Goal: Task Accomplishment & Management: Use online tool/utility

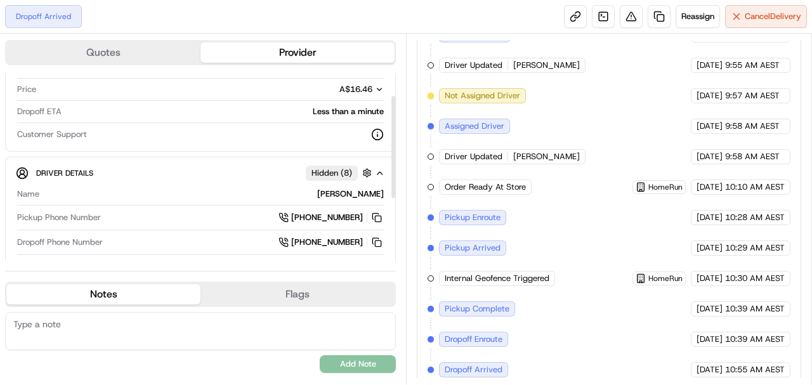
scroll to position [157, 0]
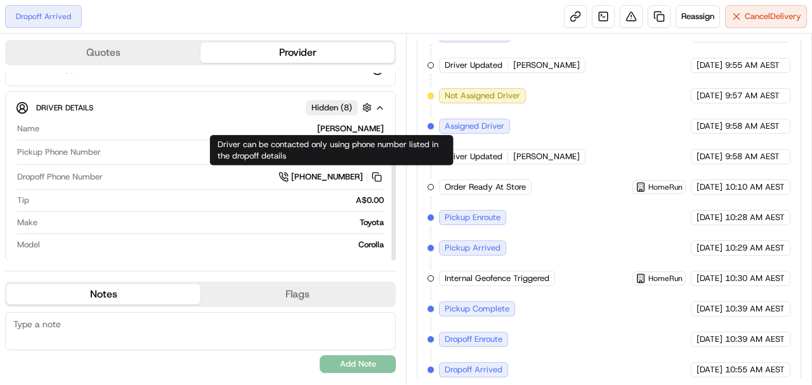
click at [341, 171] on span "[PHONE_NUMBER]" at bounding box center [327, 176] width 72 height 11
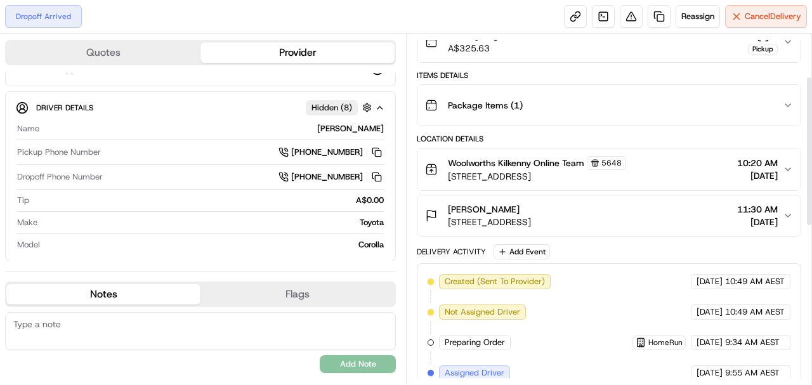
scroll to position [0, 0]
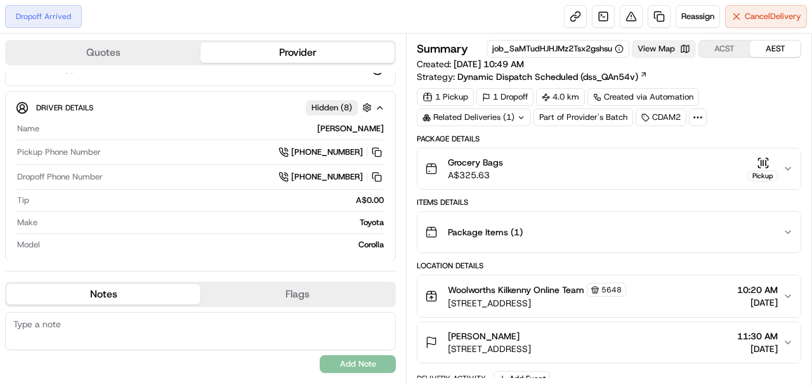
click at [673, 44] on button "View Map" at bounding box center [664, 49] width 64 height 18
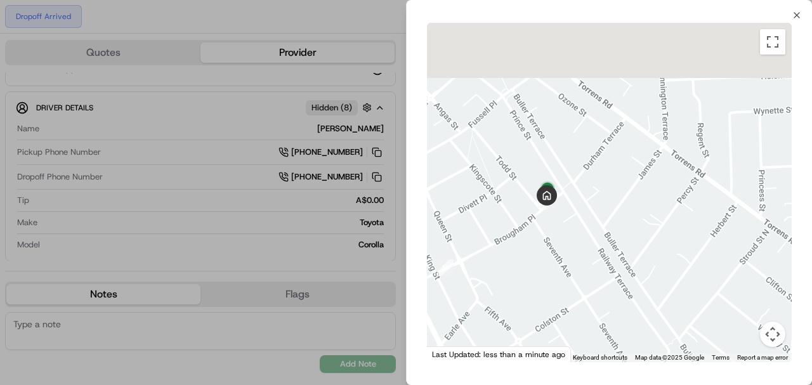
drag, startPoint x: 464, startPoint y: 108, endPoint x: 612, endPoint y: 273, distance: 220.6
click at [612, 273] on div at bounding box center [609, 192] width 365 height 339
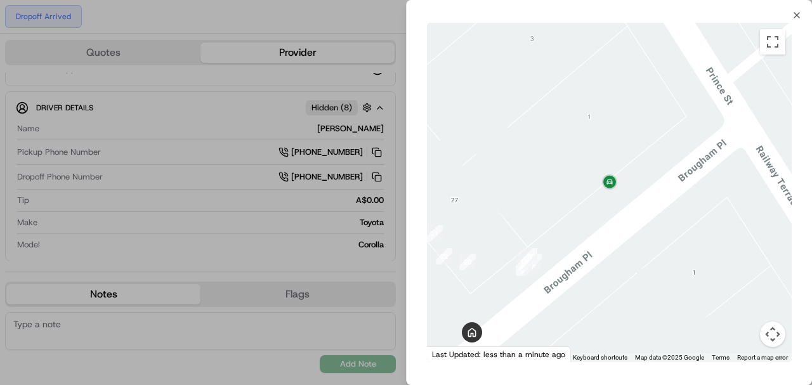
click at [399, 223] on div at bounding box center [406, 192] width 812 height 385
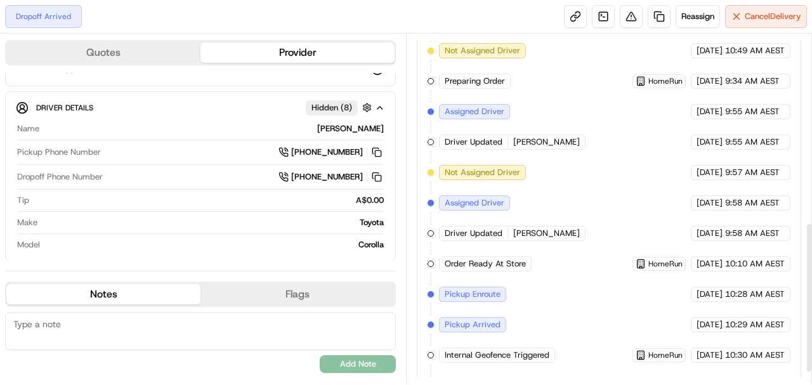
scroll to position [254, 0]
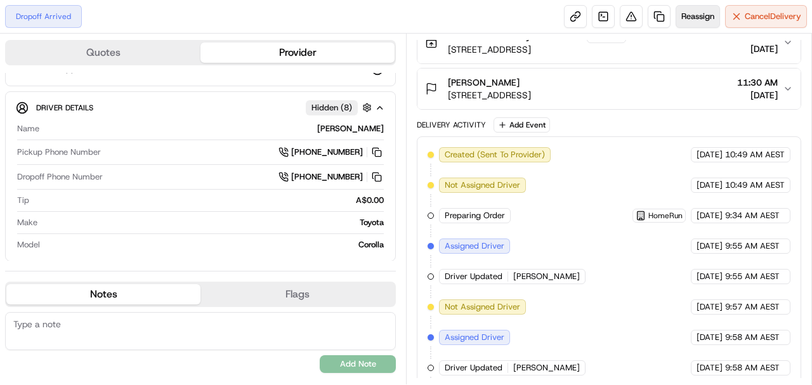
click at [707, 22] on button "Reassign" at bounding box center [698, 16] width 44 height 23
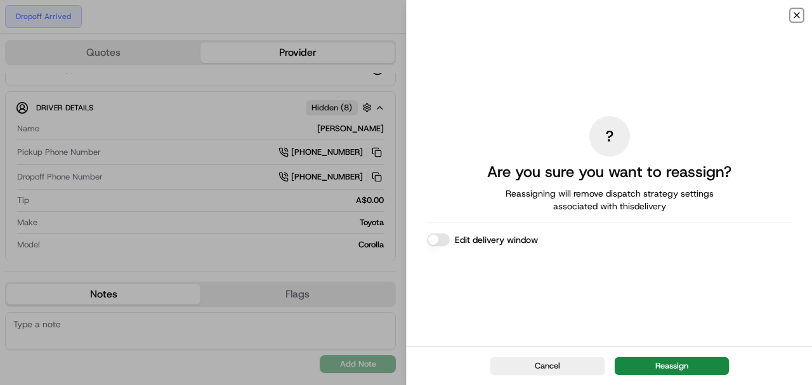
click at [796, 13] on icon "button" at bounding box center [797, 15] width 10 height 10
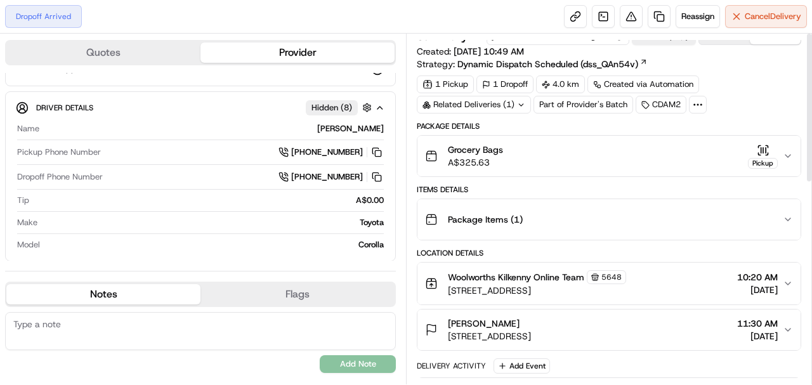
scroll to position [0, 0]
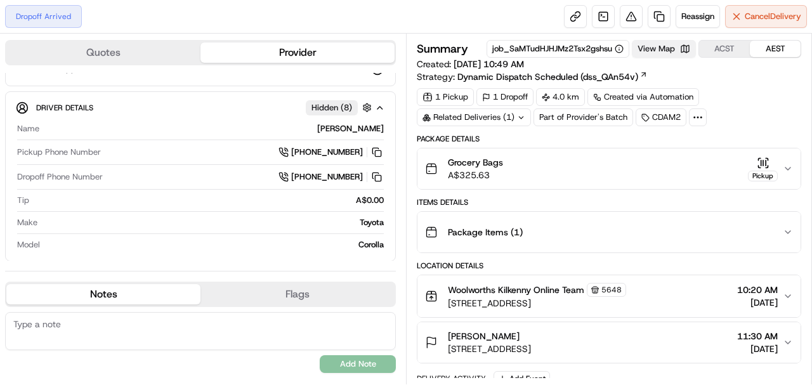
click at [672, 54] on button "View Map" at bounding box center [664, 49] width 64 height 18
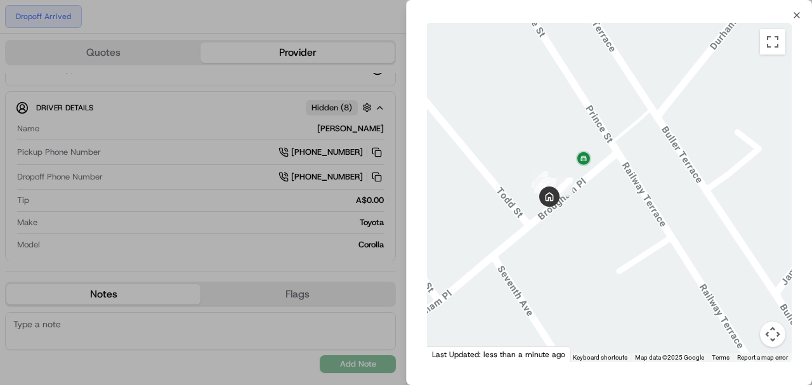
drag, startPoint x: 558, startPoint y: 68, endPoint x: 558, endPoint y: 355, distance: 287.4
click at [558, 355] on div "← Move left → Move right ↑ Move up ↓ Move down + Zoom in - Zoom out Home Jump l…" at bounding box center [609, 192] width 365 height 339
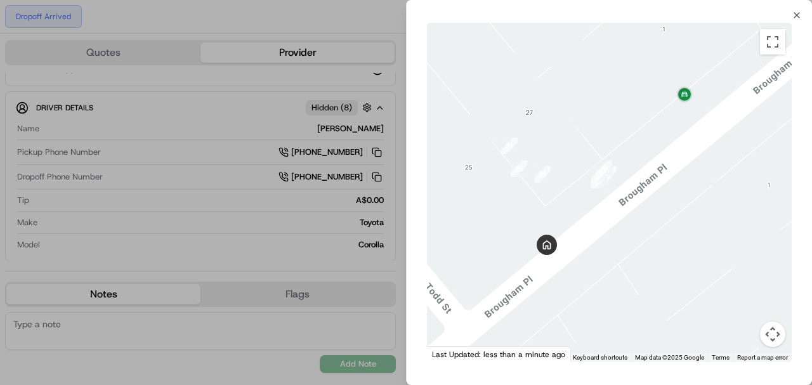
drag, startPoint x: 745, startPoint y: 146, endPoint x: 660, endPoint y: 141, distance: 85.1
click at [660, 141] on div at bounding box center [609, 192] width 365 height 339
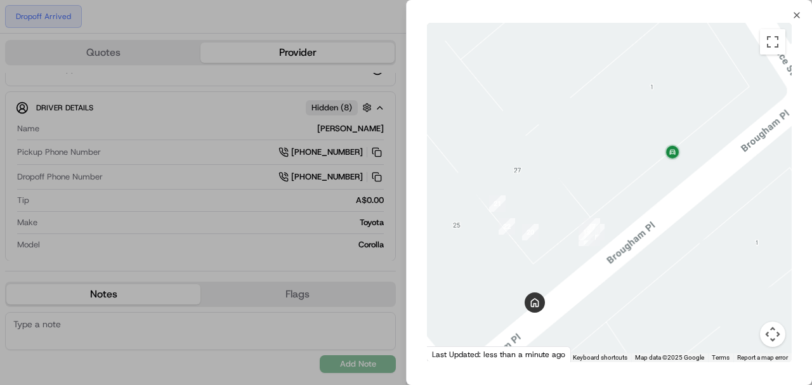
drag, startPoint x: 619, startPoint y: 187, endPoint x: 636, endPoint y: 222, distance: 38.9
click at [636, 222] on div at bounding box center [609, 192] width 365 height 339
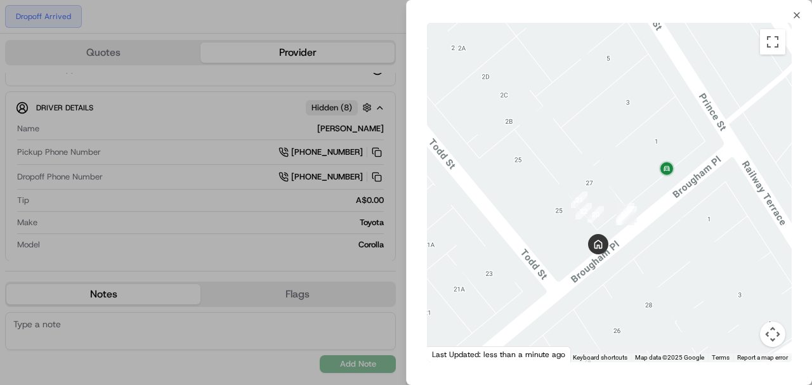
click at [377, 275] on div at bounding box center [406, 192] width 812 height 385
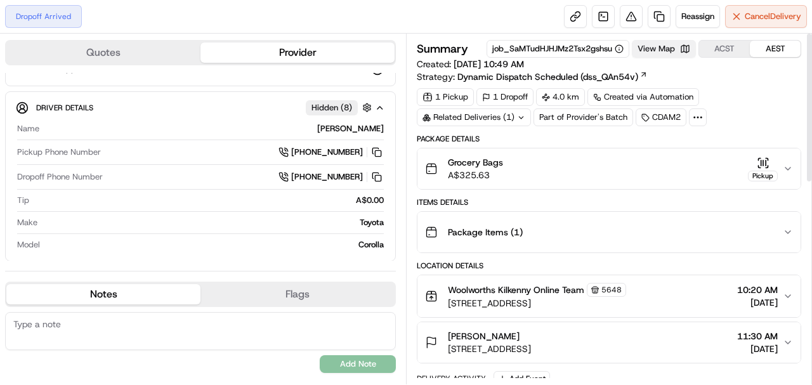
click at [656, 49] on button "View Map" at bounding box center [664, 49] width 64 height 18
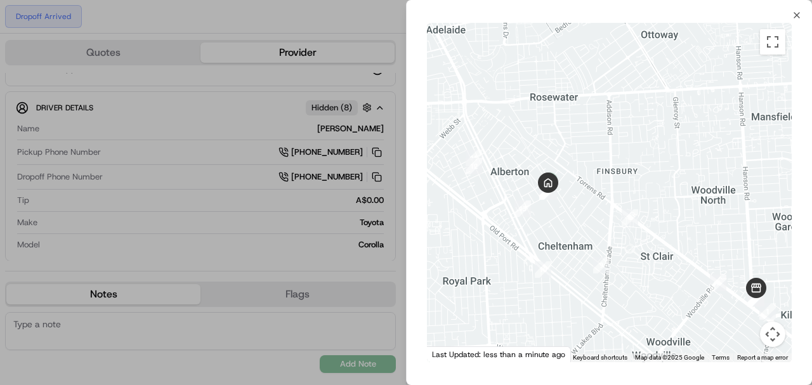
drag, startPoint x: 487, startPoint y: 125, endPoint x: 501, endPoint y: 176, distance: 52.6
click at [501, 176] on div at bounding box center [609, 192] width 365 height 339
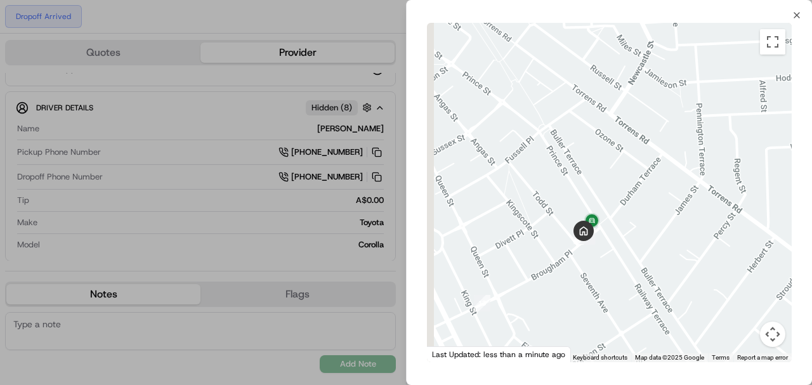
drag, startPoint x: 496, startPoint y: 242, endPoint x: 605, endPoint y: 230, distance: 109.9
click at [605, 230] on div at bounding box center [609, 192] width 365 height 339
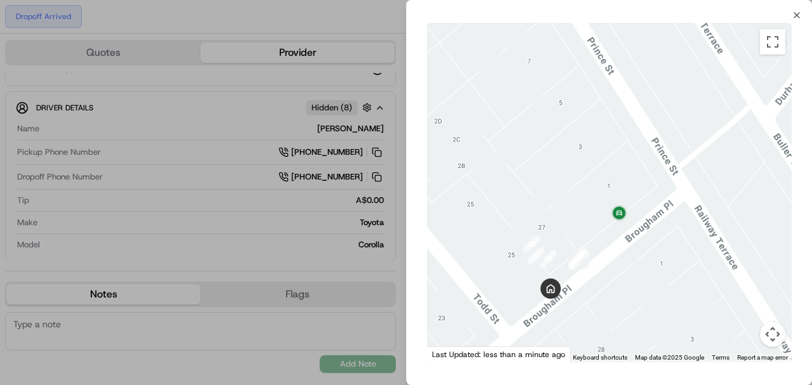
drag, startPoint x: 553, startPoint y: 240, endPoint x: 676, endPoint y: 223, distance: 123.6
click at [676, 223] on div at bounding box center [609, 192] width 365 height 339
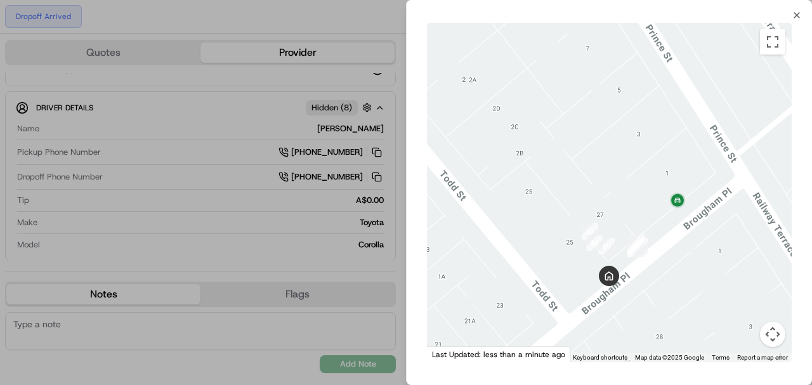
click at [387, 267] on div at bounding box center [406, 192] width 812 height 385
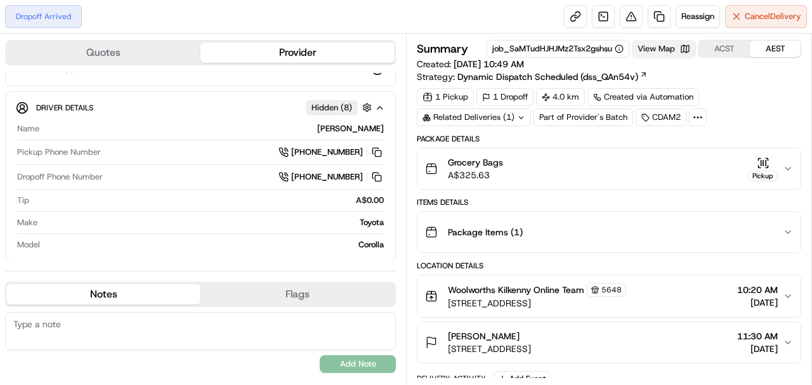
click at [666, 52] on button "View Map" at bounding box center [664, 49] width 64 height 18
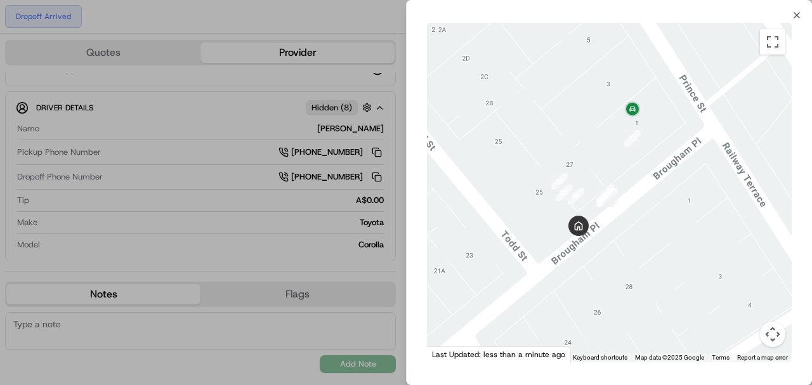
drag, startPoint x: 505, startPoint y: 142, endPoint x: 657, endPoint y: 160, distance: 152.7
click at [657, 160] on div at bounding box center [609, 192] width 365 height 339
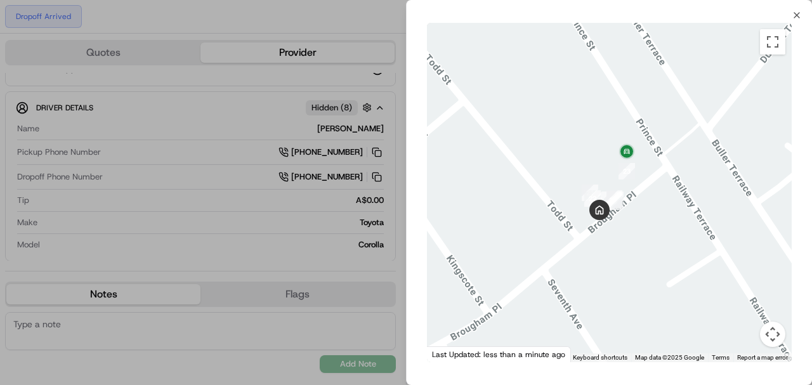
click at [385, 247] on div at bounding box center [406, 192] width 812 height 385
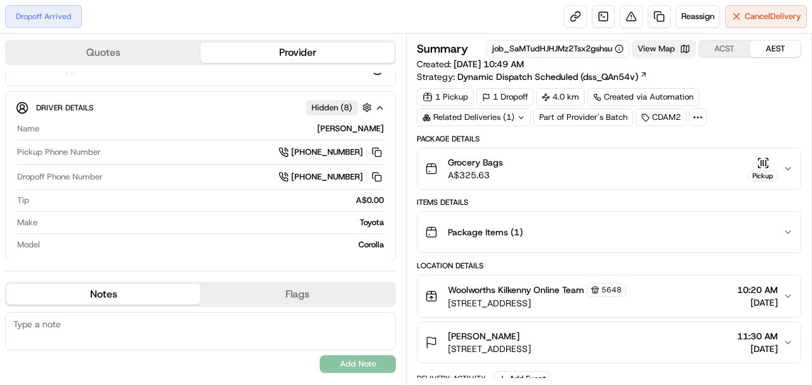
click at [679, 48] on button "View Map" at bounding box center [664, 49] width 64 height 18
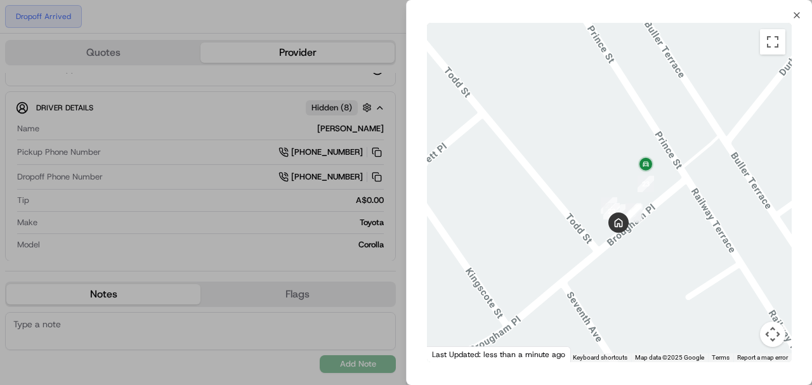
drag, startPoint x: 625, startPoint y: 166, endPoint x: 596, endPoint y: 168, distance: 29.3
click at [596, 168] on div at bounding box center [609, 192] width 365 height 339
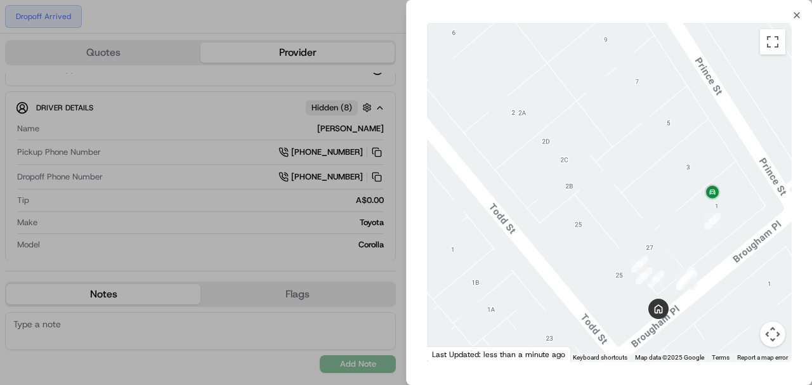
drag, startPoint x: 693, startPoint y: 211, endPoint x: 653, endPoint y: 192, distance: 43.7
click at [653, 192] on div at bounding box center [609, 192] width 365 height 339
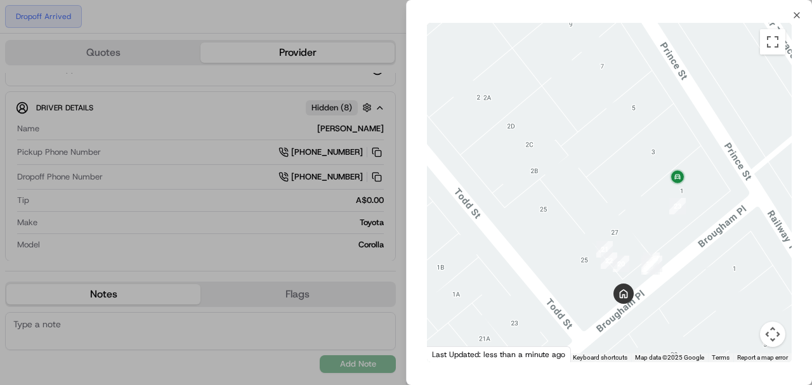
click at [411, 239] on div "← Move left → Move right ↑ Move up ↓ Move down + Zoom in - Zoom out Home Jump l…" at bounding box center [609, 192] width 405 height 344
click at [401, 238] on div at bounding box center [406, 192] width 812 height 385
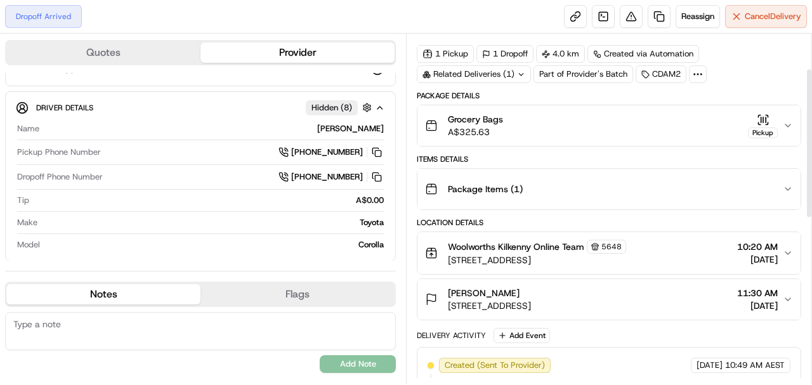
scroll to position [42, 0]
click at [524, 72] on icon at bounding box center [521, 76] width 8 height 8
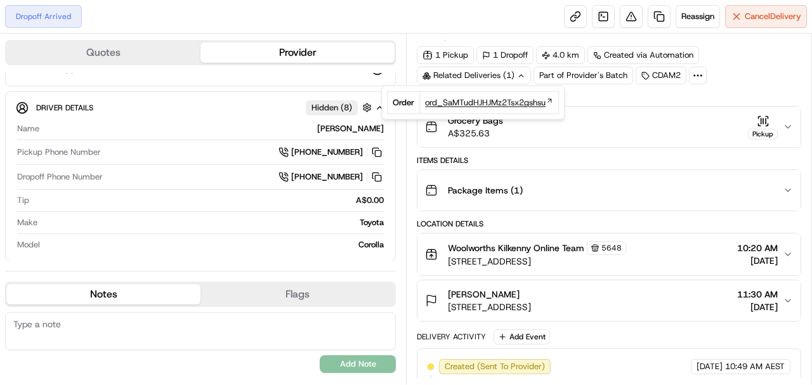
click at [504, 104] on span "ord_SaMTudHJHJMz2Tsx2gshsu" at bounding box center [485, 102] width 121 height 11
click at [692, 71] on icon at bounding box center [697, 75] width 11 height 11
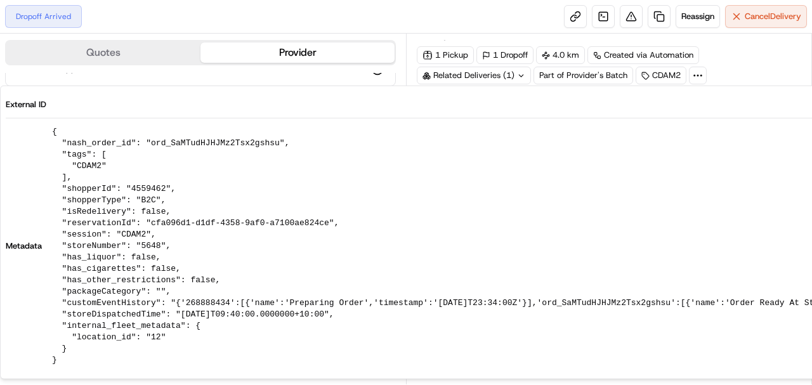
click at [692, 71] on icon at bounding box center [697, 75] width 11 height 11
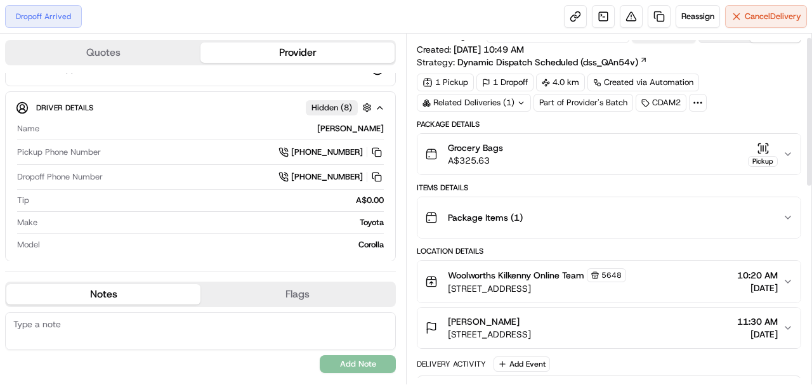
scroll to position [0, 0]
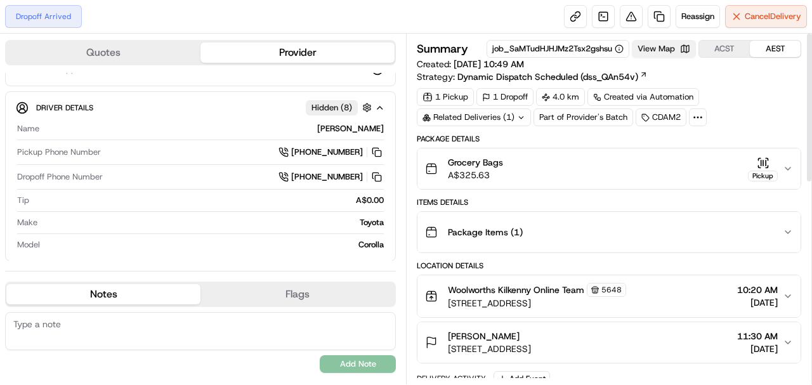
click at [671, 44] on button "View Map" at bounding box center [664, 49] width 64 height 18
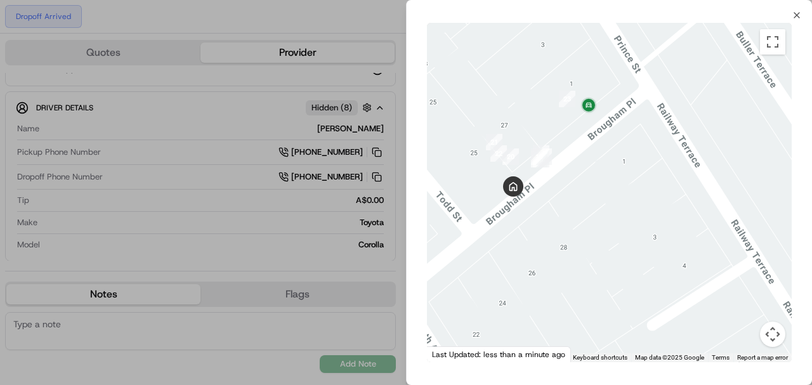
click at [261, 235] on div at bounding box center [406, 192] width 812 height 385
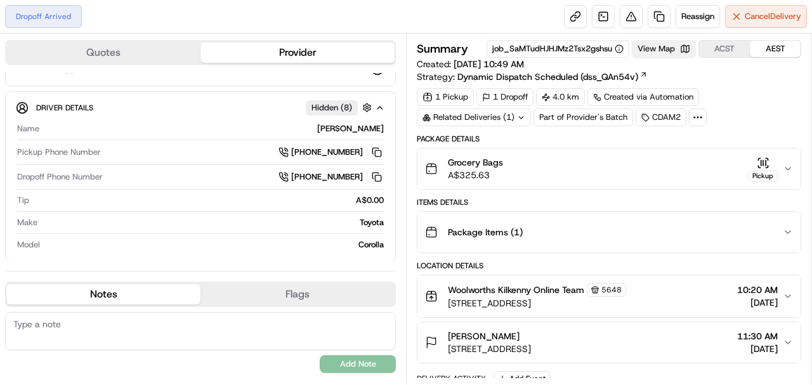
click at [663, 47] on button "View Map" at bounding box center [664, 49] width 64 height 18
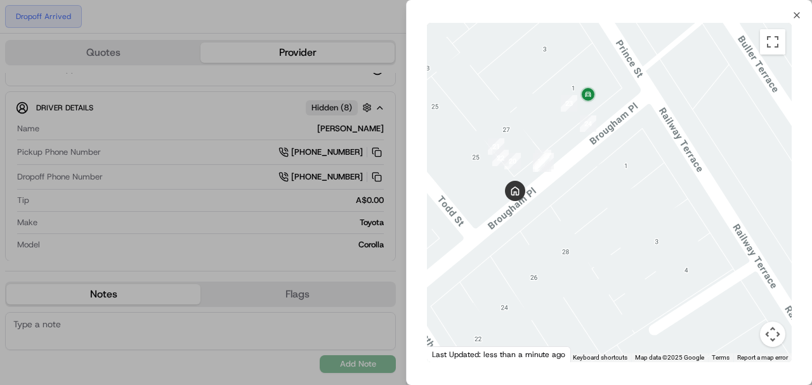
drag, startPoint x: 565, startPoint y: 114, endPoint x: 654, endPoint y: 203, distance: 126.5
click at [655, 203] on div at bounding box center [609, 192] width 365 height 339
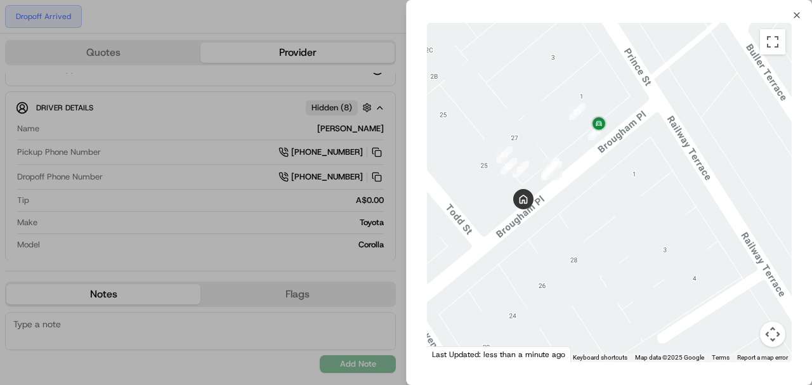
click at [398, 228] on div at bounding box center [406, 192] width 812 height 385
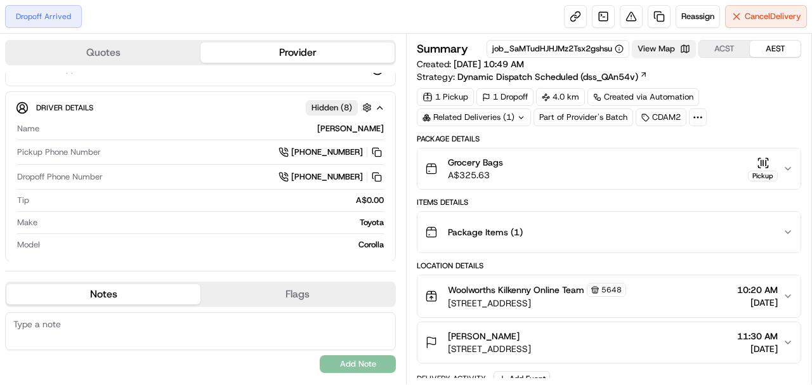
click at [676, 50] on button "View Map" at bounding box center [664, 49] width 64 height 18
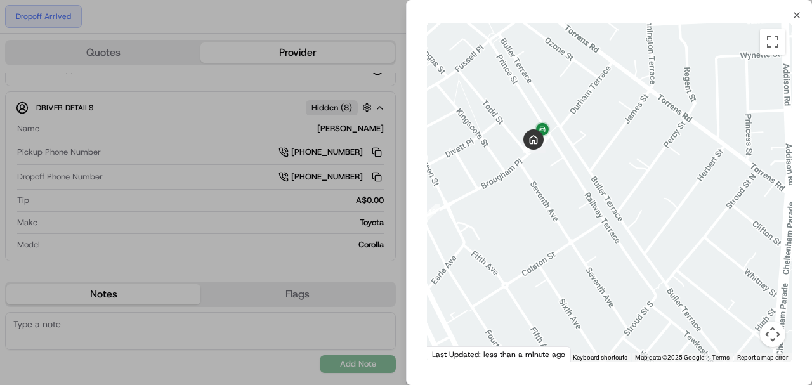
drag, startPoint x: 537, startPoint y: 123, endPoint x: 541, endPoint y: 236, distance: 113.0
click at [541, 236] on div at bounding box center [609, 192] width 365 height 339
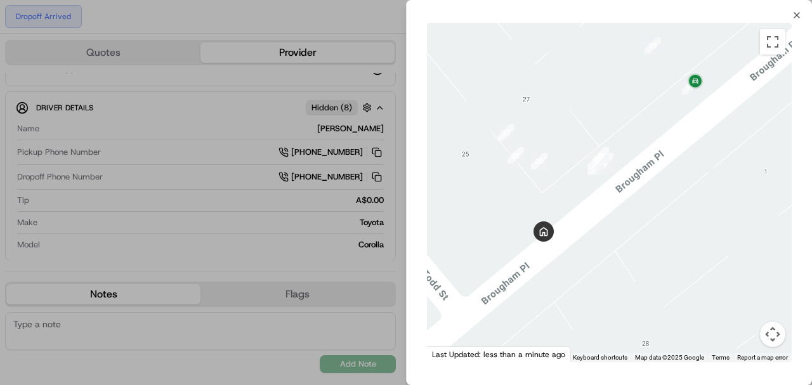
drag, startPoint x: 599, startPoint y: 119, endPoint x: 608, endPoint y: 185, distance: 66.0
click at [608, 185] on div at bounding box center [609, 192] width 365 height 339
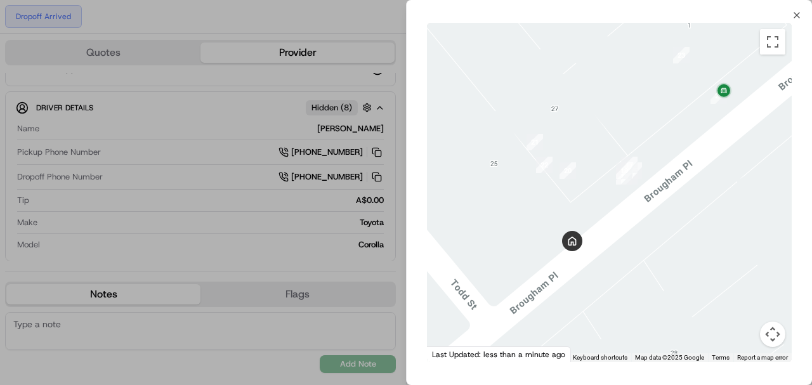
drag, startPoint x: 650, startPoint y: 164, endPoint x: 649, endPoint y: 178, distance: 14.6
click at [649, 178] on div at bounding box center [609, 192] width 365 height 339
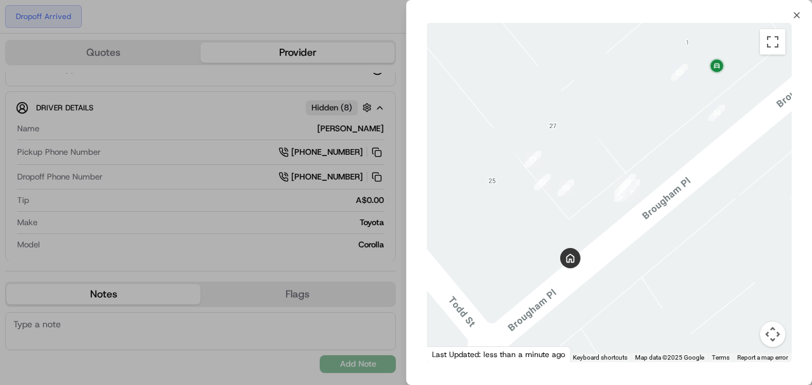
drag, startPoint x: 684, startPoint y: 121, endPoint x: 681, endPoint y: 148, distance: 27.4
click at [681, 148] on div at bounding box center [609, 192] width 365 height 339
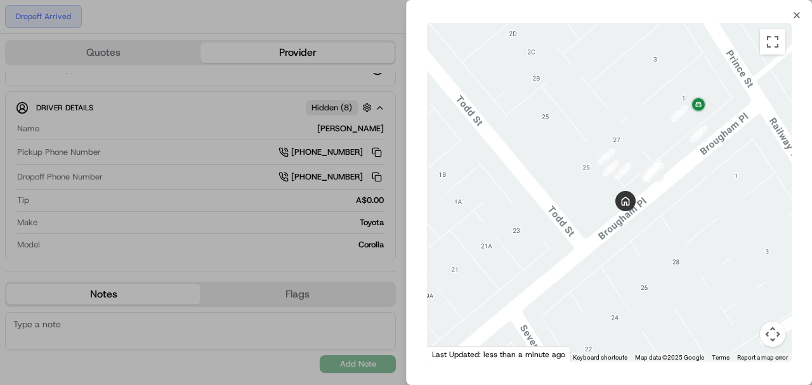
click at [393, 236] on div at bounding box center [406, 192] width 812 height 385
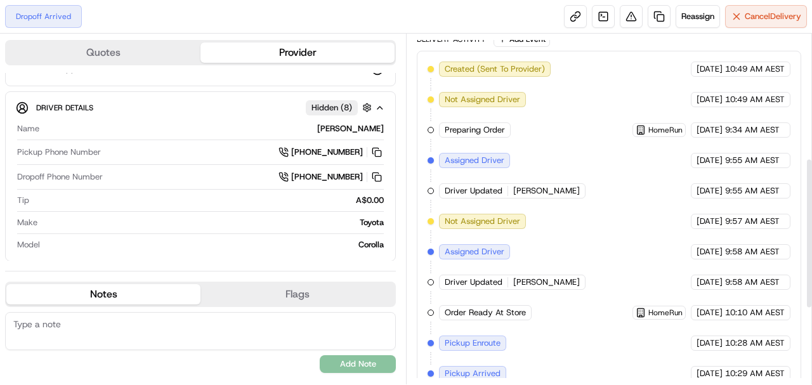
scroll to position [169, 0]
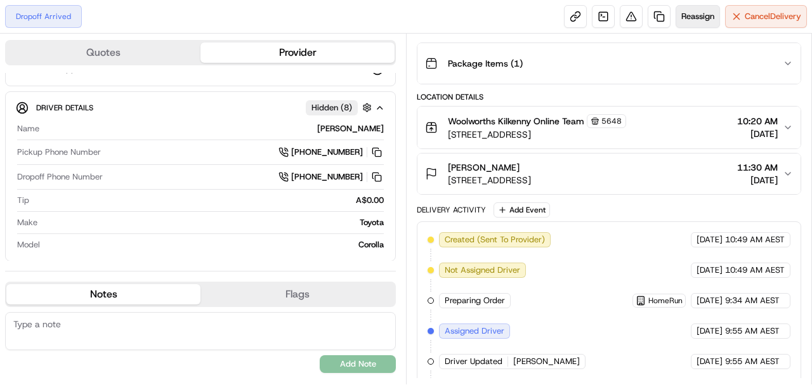
click at [699, 27] on button "Reassign" at bounding box center [698, 16] width 44 height 23
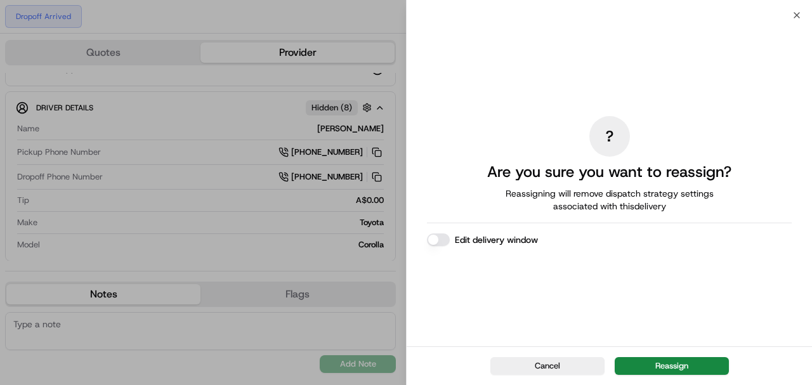
click at [797, 16] on div "? Are you sure you want to reassign? Reassigning will remove dispatch strategy …" at bounding box center [609, 180] width 405 height 331
click at [796, 13] on icon "button" at bounding box center [796, 15] width 5 height 5
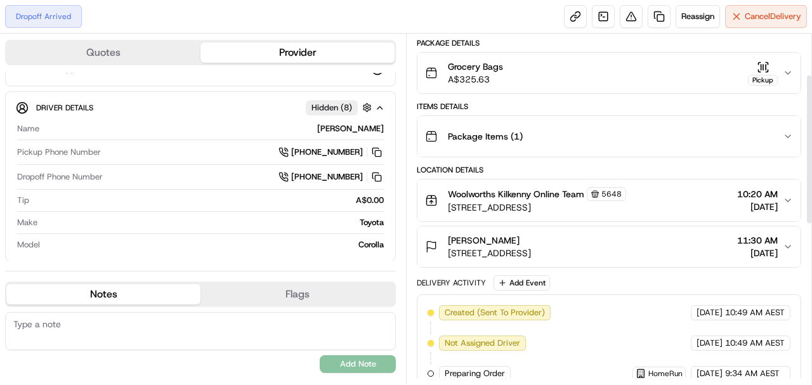
scroll to position [0, 0]
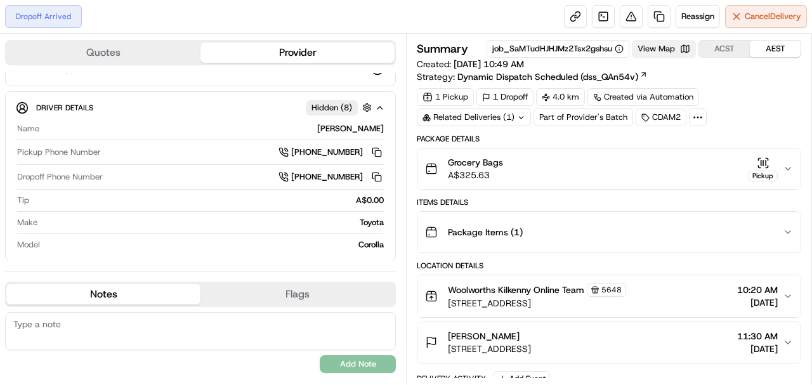
click at [680, 51] on button "View Map" at bounding box center [664, 49] width 64 height 18
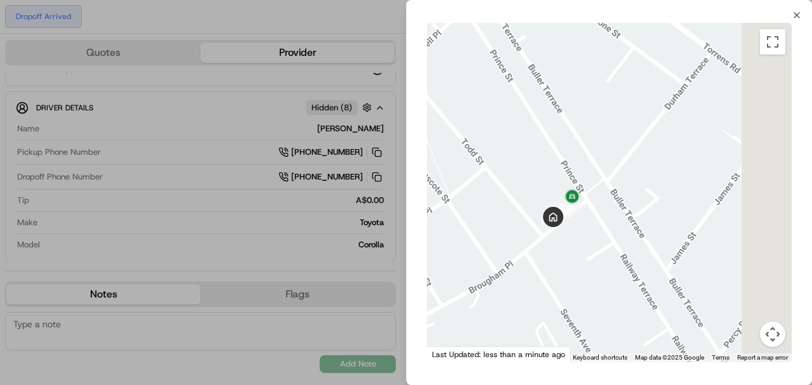
drag, startPoint x: 624, startPoint y: 123, endPoint x: 567, endPoint y: 230, distance: 120.9
click at [567, 230] on div at bounding box center [609, 192] width 365 height 339
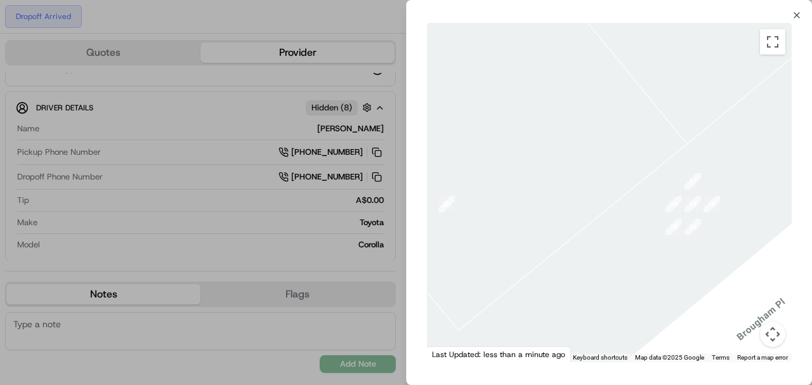
drag, startPoint x: 476, startPoint y: 178, endPoint x: 672, endPoint y: 189, distance: 195.7
click at [679, 186] on div at bounding box center [609, 192] width 365 height 339
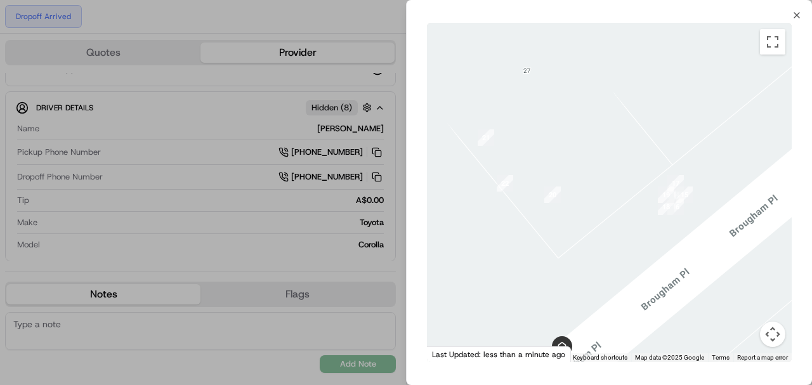
drag, startPoint x: 551, startPoint y: 259, endPoint x: 572, endPoint y: 258, distance: 20.3
click at [572, 258] on div at bounding box center [609, 192] width 365 height 339
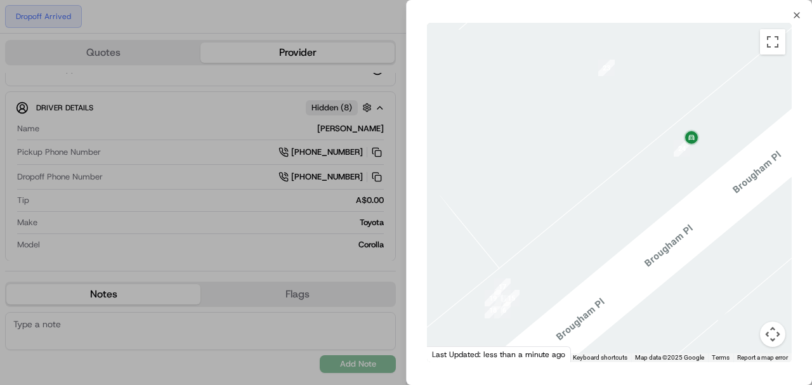
drag, startPoint x: 682, startPoint y: 159, endPoint x: 506, endPoint y: 263, distance: 203.9
click at [506, 263] on div at bounding box center [609, 192] width 365 height 339
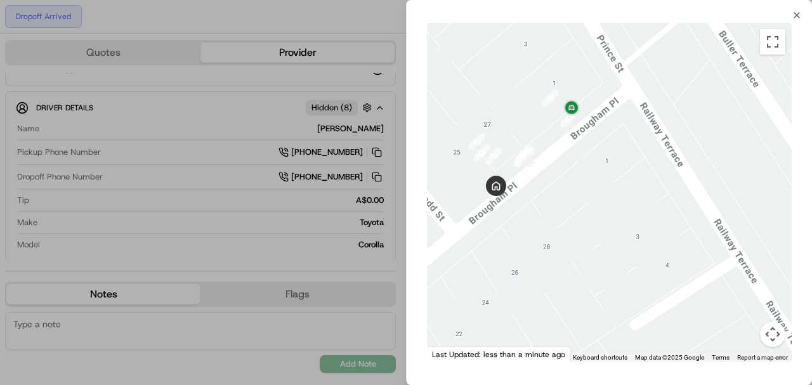
drag, startPoint x: 650, startPoint y: 288, endPoint x: 580, endPoint y: 187, distance: 122.3
click at [580, 187] on div at bounding box center [609, 192] width 365 height 339
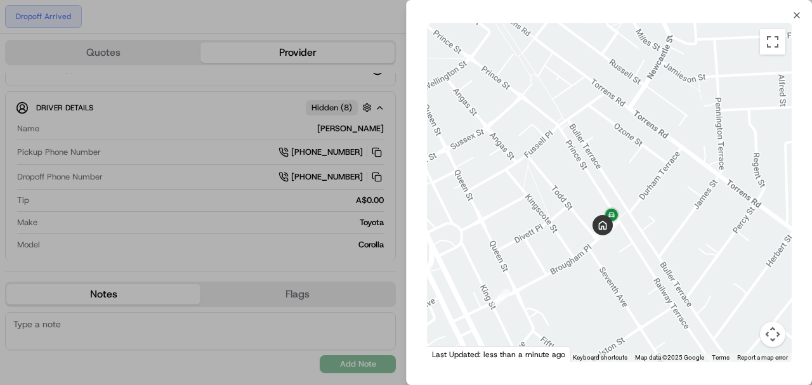
drag, startPoint x: 487, startPoint y: 294, endPoint x: 565, endPoint y: 263, distance: 83.2
click at [565, 263] on div at bounding box center [609, 192] width 365 height 339
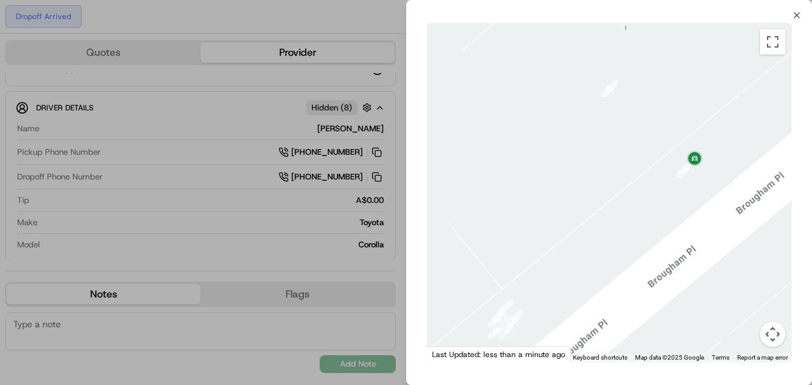
drag, startPoint x: 563, startPoint y: 265, endPoint x: 657, endPoint y: 181, distance: 125.9
click at [657, 176] on div at bounding box center [609, 192] width 365 height 339
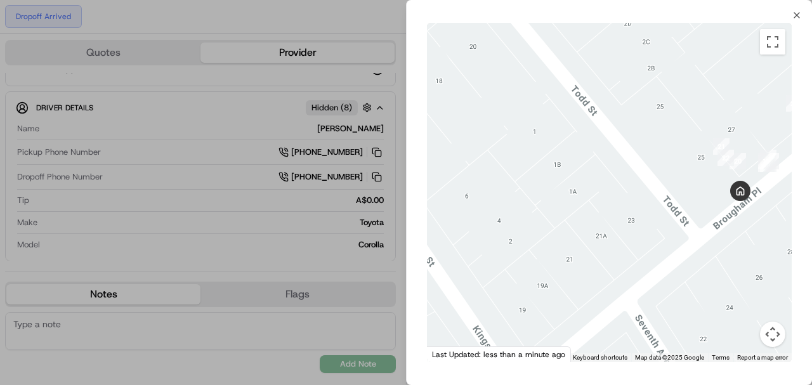
drag, startPoint x: 509, startPoint y: 299, endPoint x: 730, endPoint y: 176, distance: 252.8
click at [736, 176] on div at bounding box center [609, 192] width 365 height 339
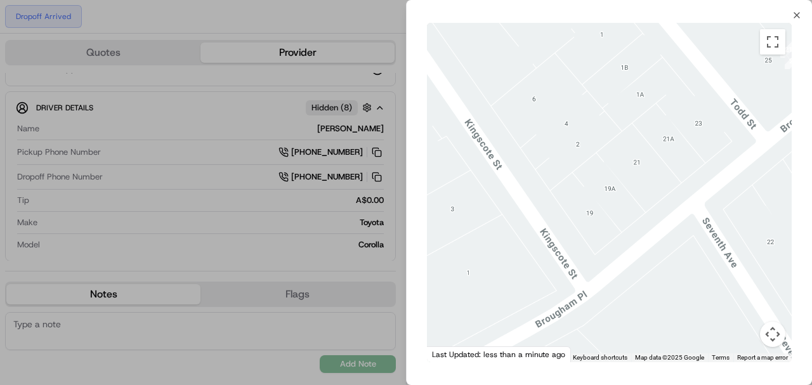
drag, startPoint x: 606, startPoint y: 298, endPoint x: 688, endPoint y: 147, distance: 171.4
click at [688, 147] on div at bounding box center [609, 192] width 365 height 339
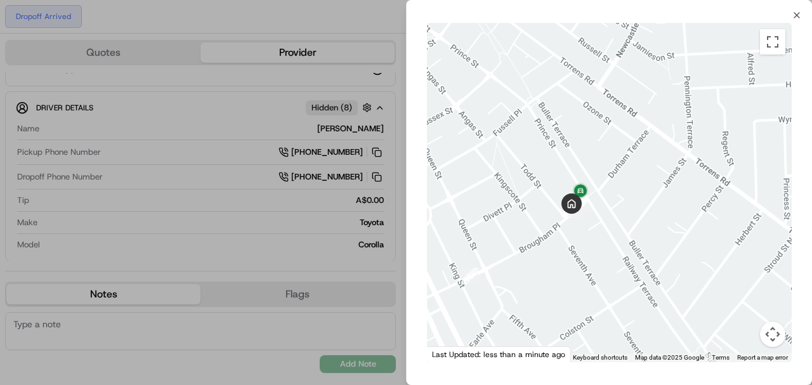
click at [403, 292] on div at bounding box center [406, 192] width 812 height 385
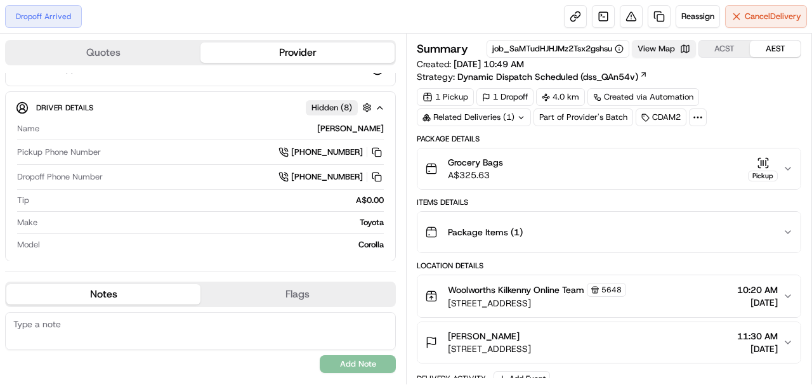
click at [680, 51] on button "View Map" at bounding box center [664, 49] width 64 height 18
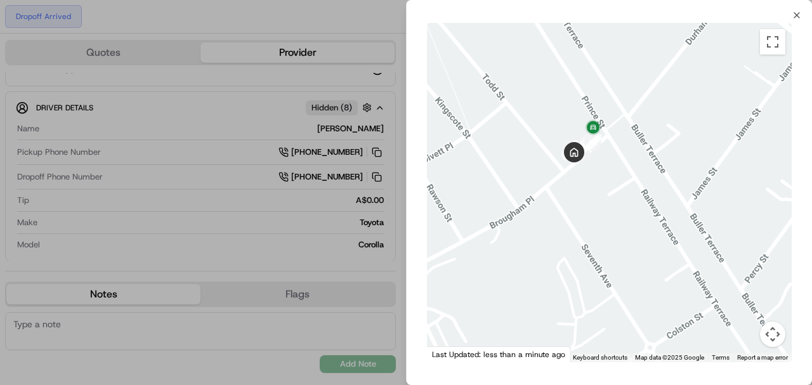
drag, startPoint x: 576, startPoint y: 105, endPoint x: 561, endPoint y: 246, distance: 141.7
click at [561, 246] on div at bounding box center [609, 192] width 365 height 339
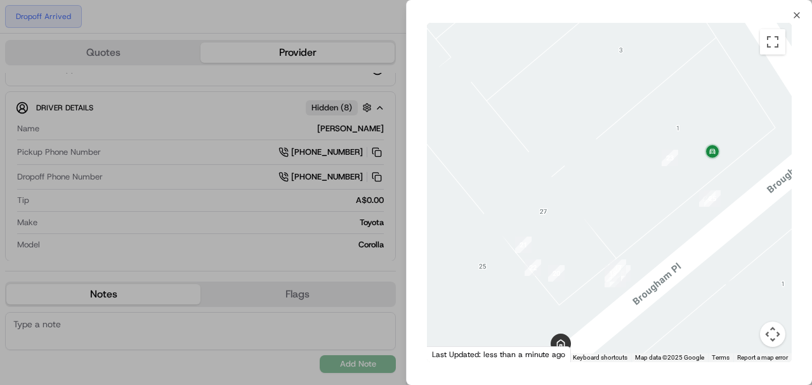
drag, startPoint x: 615, startPoint y: 221, endPoint x: 681, endPoint y: 185, distance: 74.9
click at [681, 185] on div at bounding box center [609, 192] width 365 height 339
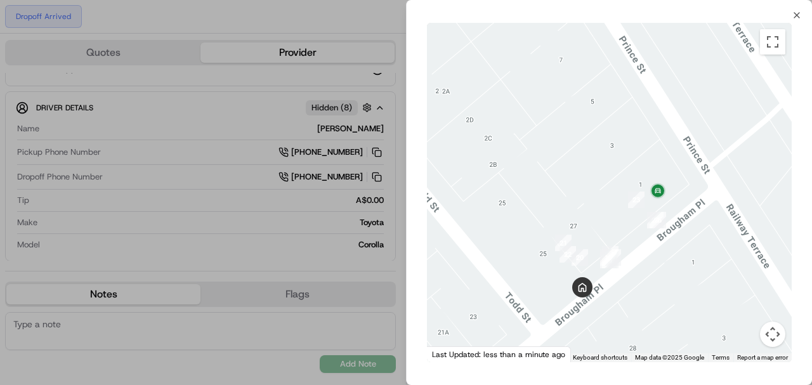
drag, startPoint x: 627, startPoint y: 282, endPoint x: 640, endPoint y: 255, distance: 29.8
click at [640, 255] on div at bounding box center [609, 192] width 365 height 339
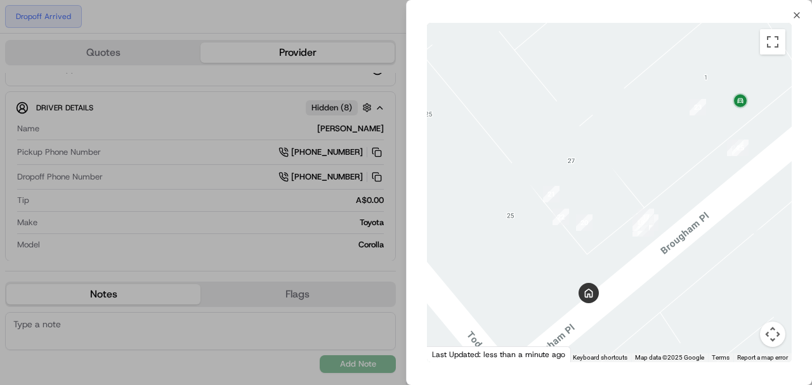
drag, startPoint x: 676, startPoint y: 190, endPoint x: 667, endPoint y: 225, distance: 36.0
click at [667, 225] on div at bounding box center [609, 192] width 365 height 339
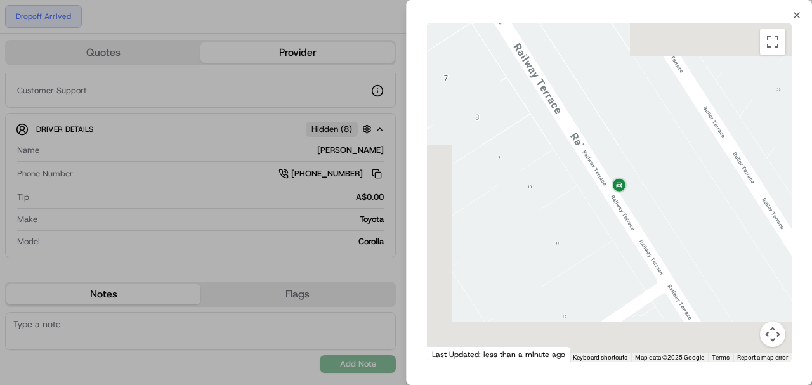
scroll to position [133, 0]
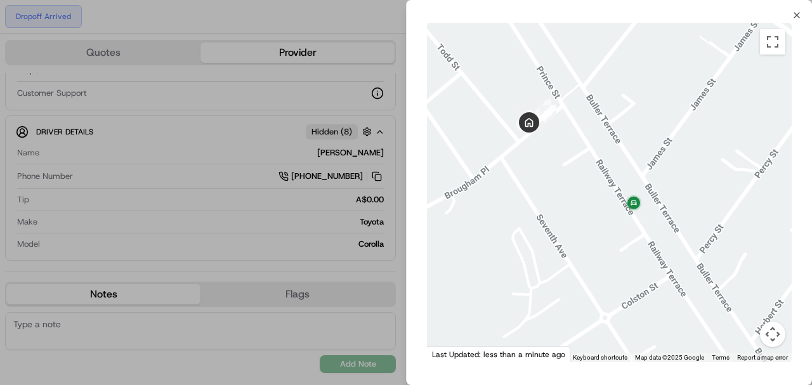
click at [398, 230] on div at bounding box center [406, 192] width 812 height 385
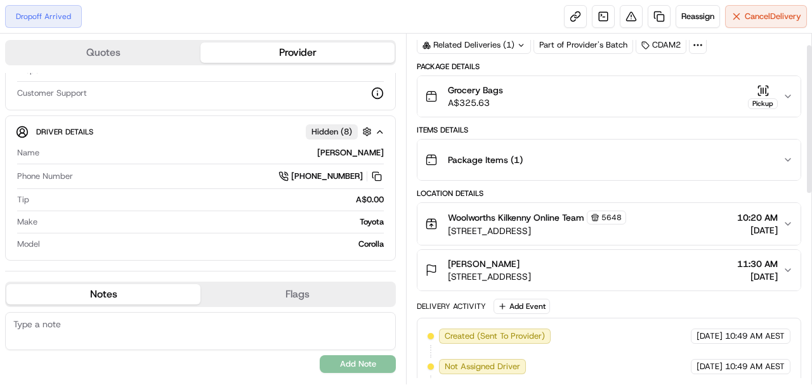
scroll to position [0, 0]
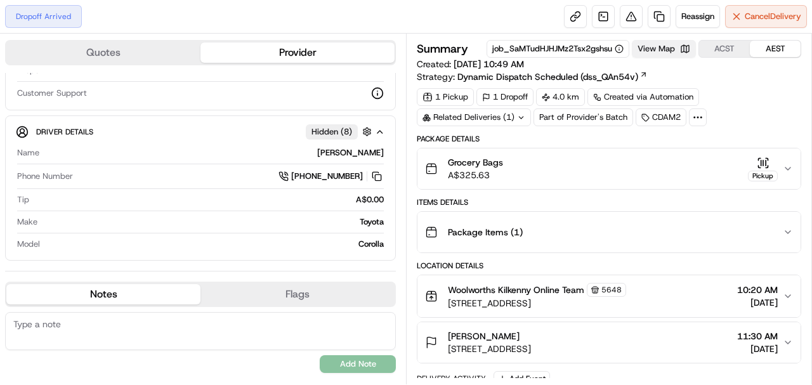
click at [669, 43] on button "View Map" at bounding box center [664, 49] width 64 height 18
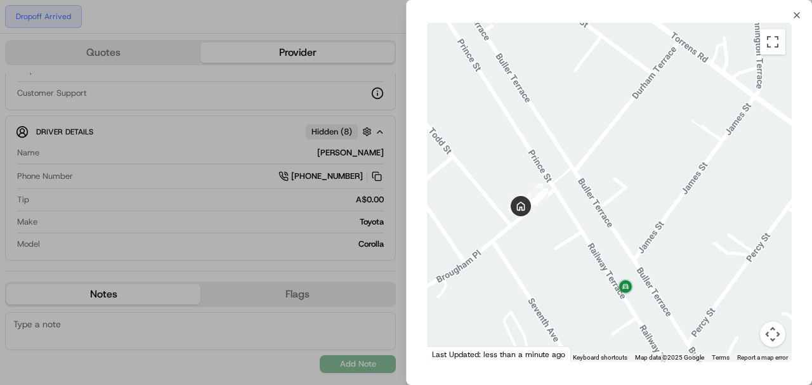
click at [372, 313] on div at bounding box center [406, 192] width 812 height 385
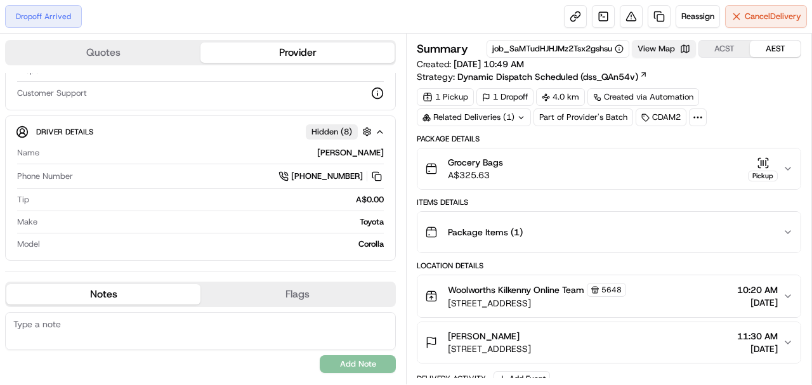
click at [662, 47] on button "View Map" at bounding box center [664, 49] width 64 height 18
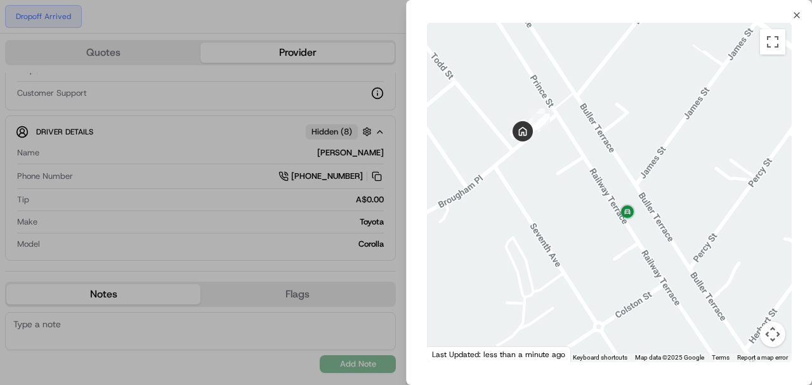
drag, startPoint x: 520, startPoint y: 169, endPoint x: 591, endPoint y: 169, distance: 70.4
click at [591, 169] on div at bounding box center [609, 192] width 365 height 339
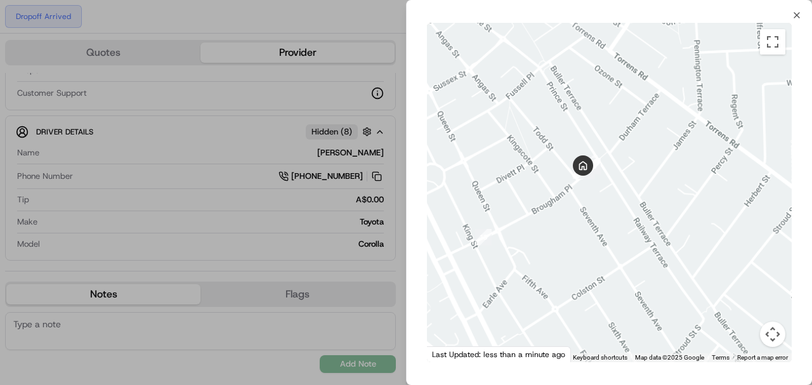
drag, startPoint x: 490, startPoint y: 103, endPoint x: 539, endPoint y: 203, distance: 111.5
click at [539, 203] on div at bounding box center [609, 192] width 365 height 339
click at [407, 167] on div "← Move left → Move right ↑ Move up ↓ Move down + Zoom in - Zoom out Home Jump l…" at bounding box center [609, 192] width 405 height 344
click at [403, 168] on div at bounding box center [406, 192] width 812 height 385
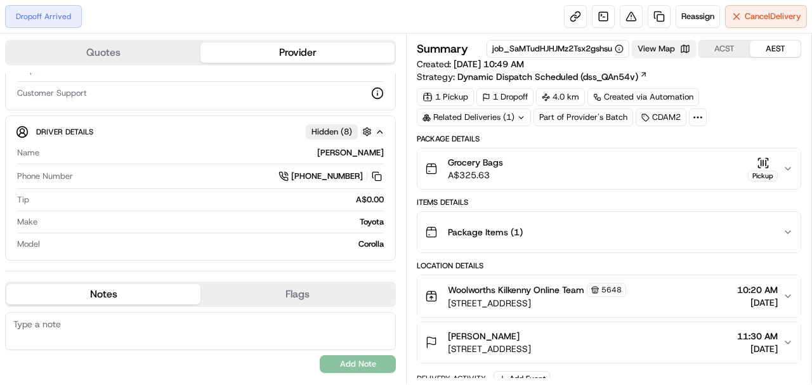
click at [672, 41] on button "View Map" at bounding box center [664, 49] width 64 height 18
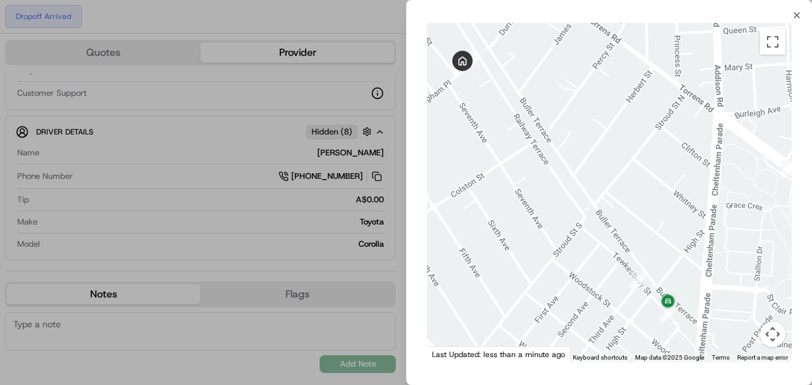
drag, startPoint x: 560, startPoint y: 214, endPoint x: 578, endPoint y: 266, distance: 55.2
click at [578, 266] on div at bounding box center [609, 192] width 365 height 339
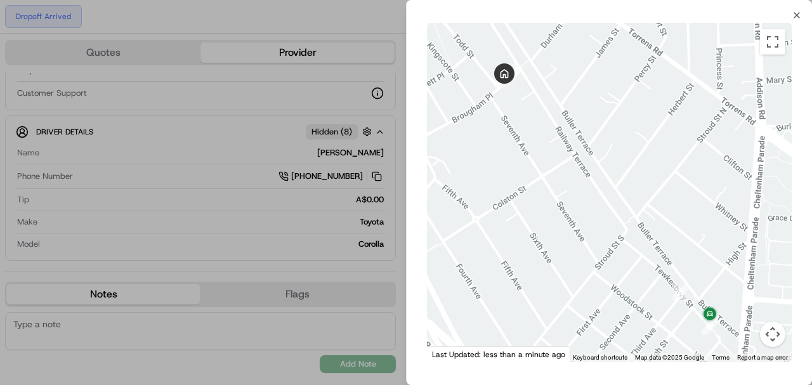
drag, startPoint x: 657, startPoint y: 259, endPoint x: 703, endPoint y: 268, distance: 47.2
click at [703, 268] on div at bounding box center [609, 192] width 365 height 339
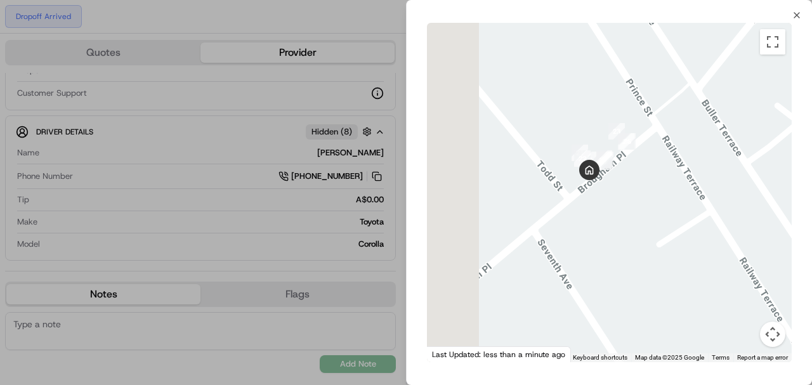
drag, startPoint x: 518, startPoint y: 117, endPoint x: 688, endPoint y: 258, distance: 221.2
click at [688, 258] on div at bounding box center [609, 192] width 365 height 339
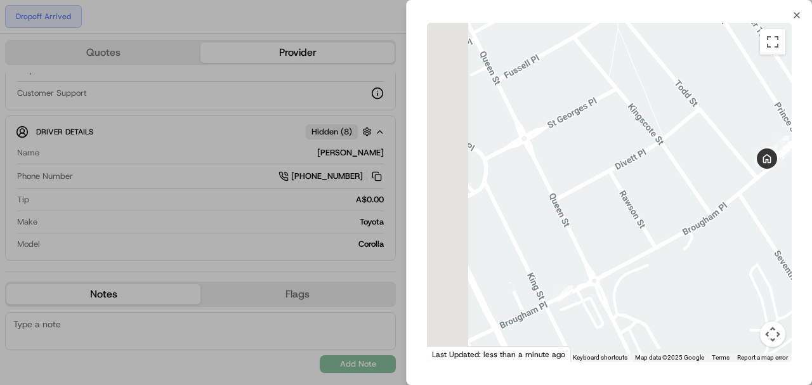
drag, startPoint x: 610, startPoint y: 264, endPoint x: 754, endPoint y: 178, distance: 167.9
click at [754, 178] on div at bounding box center [609, 192] width 365 height 339
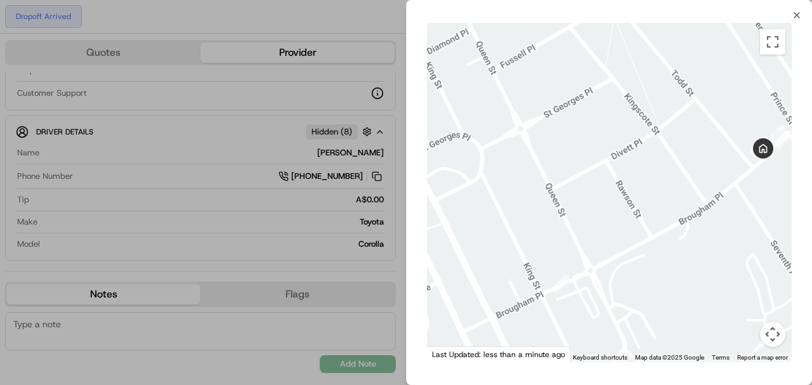
click at [403, 284] on div at bounding box center [406, 192] width 812 height 385
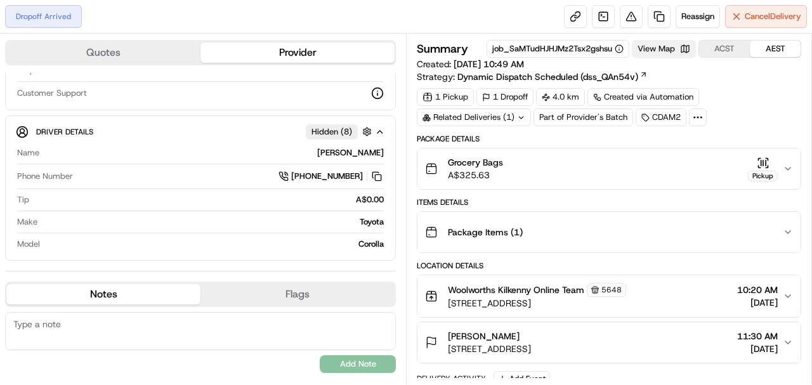
click at [665, 51] on button "View Map" at bounding box center [664, 49] width 64 height 18
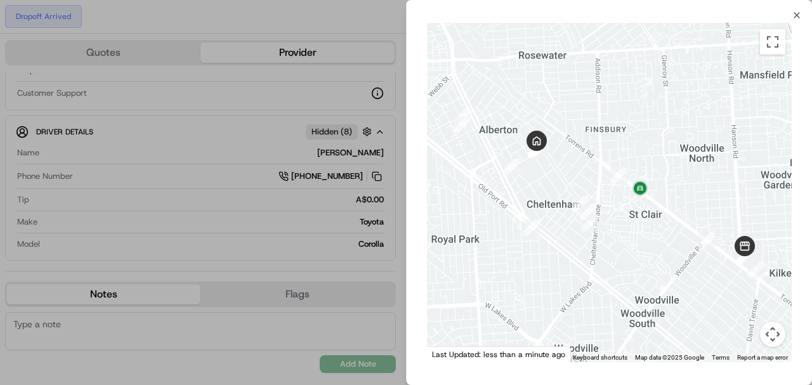
click at [391, 181] on div at bounding box center [406, 192] width 812 height 385
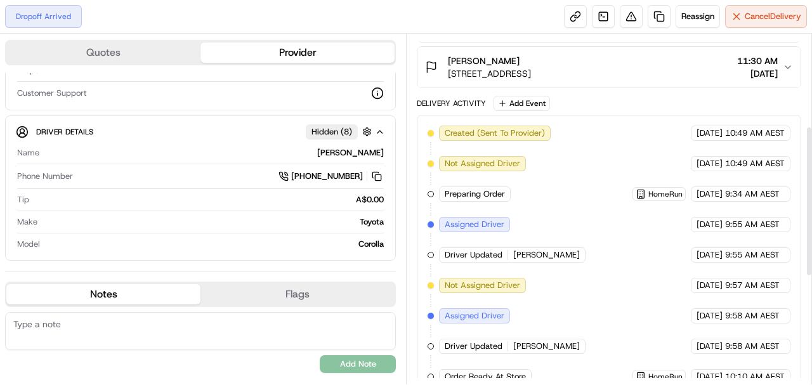
scroll to position [465, 0]
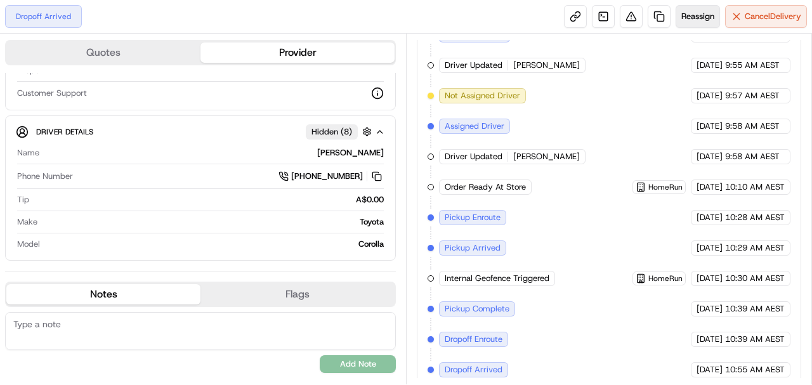
click at [700, 19] on span "Reassign" at bounding box center [697, 16] width 33 height 11
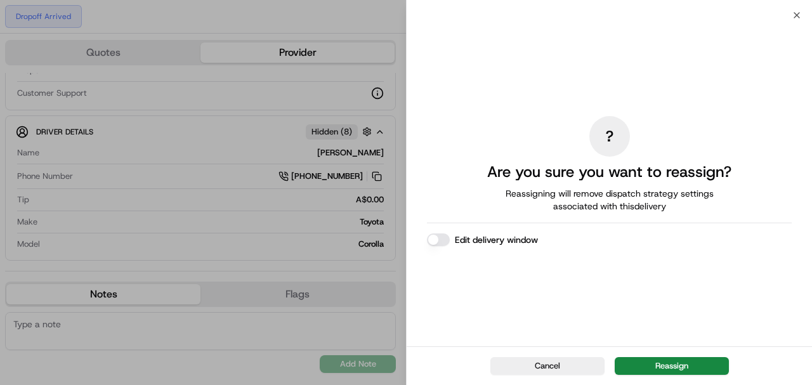
click at [799, 16] on div "? Are you sure you want to reassign? Reassigning will remove dispatch strategy …" at bounding box center [609, 180] width 405 height 331
click at [797, 16] on div "? Are you sure you want to reassign? Reassigning will remove dispatch strategy …" at bounding box center [609, 180] width 405 height 331
click at [794, 13] on icon "button" at bounding box center [796, 15] width 5 height 5
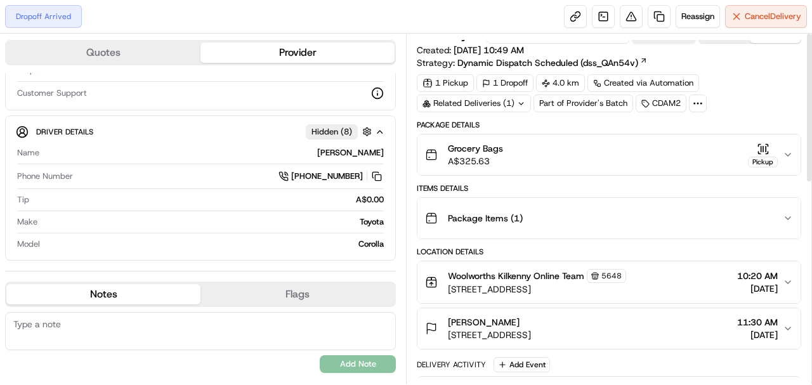
scroll to position [0, 0]
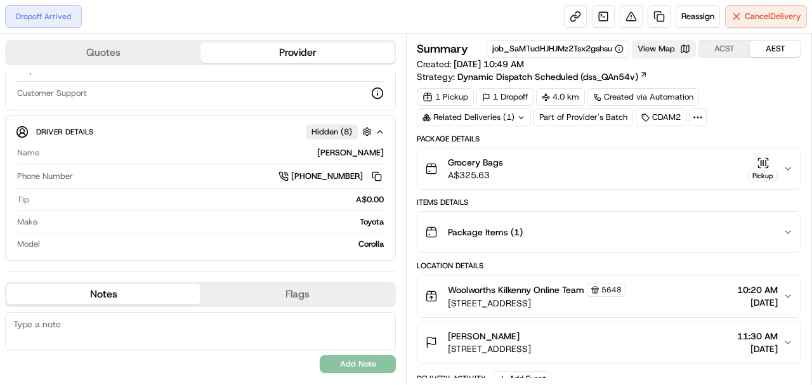
click at [648, 46] on button "View Map" at bounding box center [664, 49] width 64 height 18
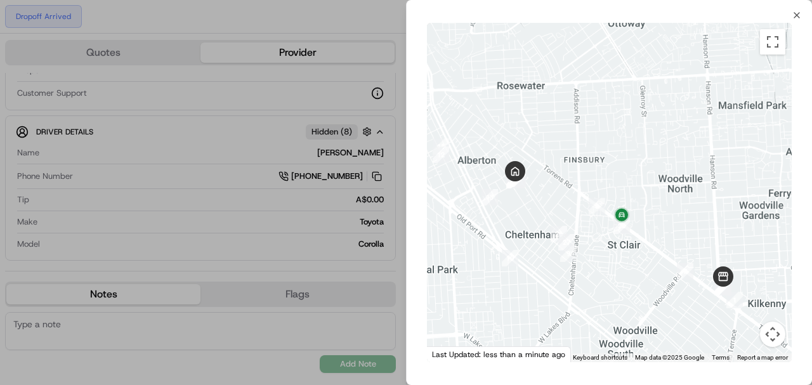
click at [328, 273] on div at bounding box center [406, 192] width 812 height 385
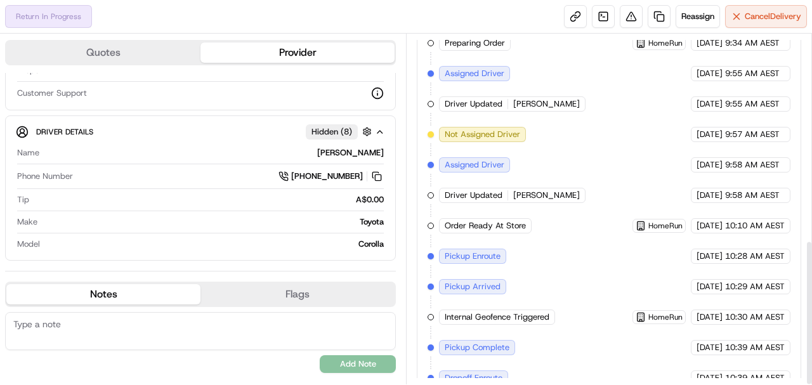
scroll to position [495, 0]
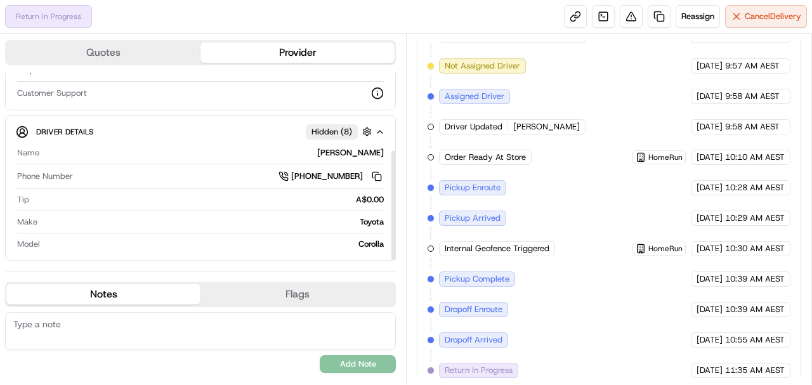
click at [129, 342] on textarea at bounding box center [200, 331] width 391 height 38
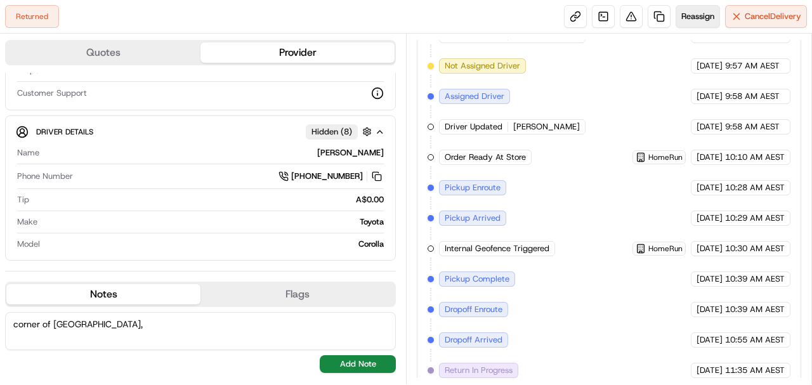
type textarea "corner of [GEOGRAPHIC_DATA],"
click at [712, 23] on button "Reassign" at bounding box center [698, 16] width 44 height 23
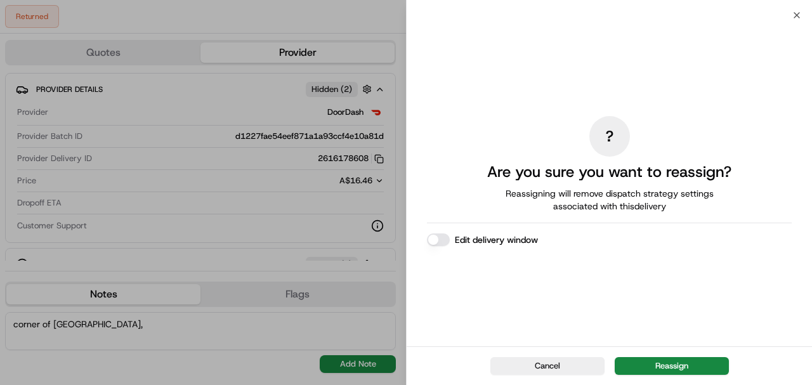
scroll to position [495, 0]
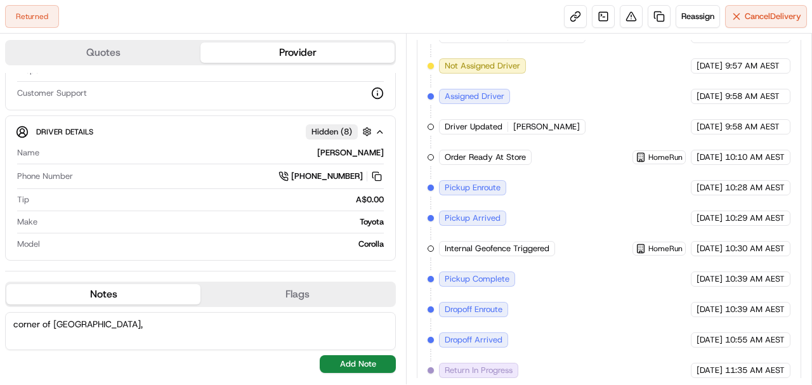
click at [186, 336] on textarea "corner of [GEOGRAPHIC_DATA]," at bounding box center [200, 331] width 391 height 38
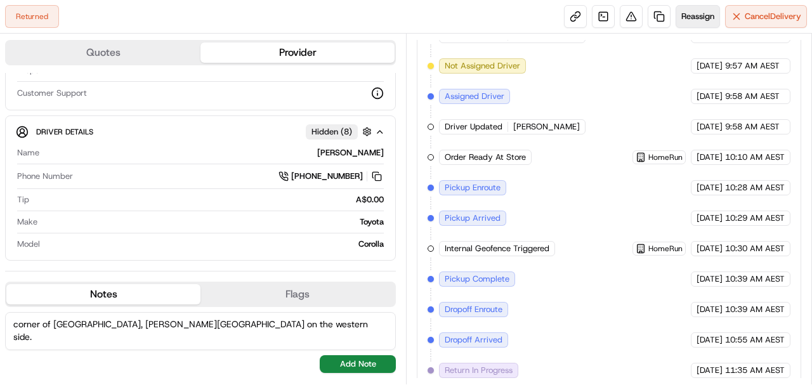
type textarea "corner of braugham place, oconnel street on the western side."
click at [704, 23] on button "Reassign" at bounding box center [698, 16] width 44 height 23
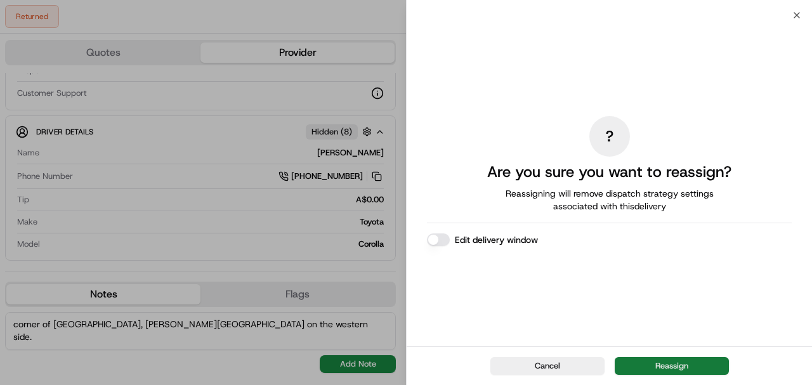
click at [631, 368] on button "Reassign" at bounding box center [672, 366] width 114 height 18
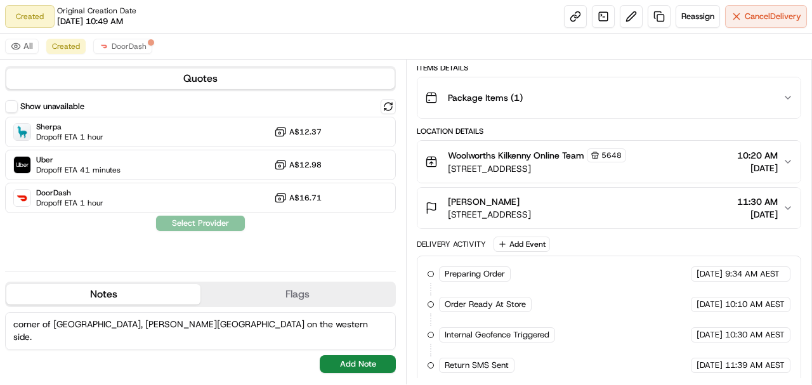
scroll to position [0, 0]
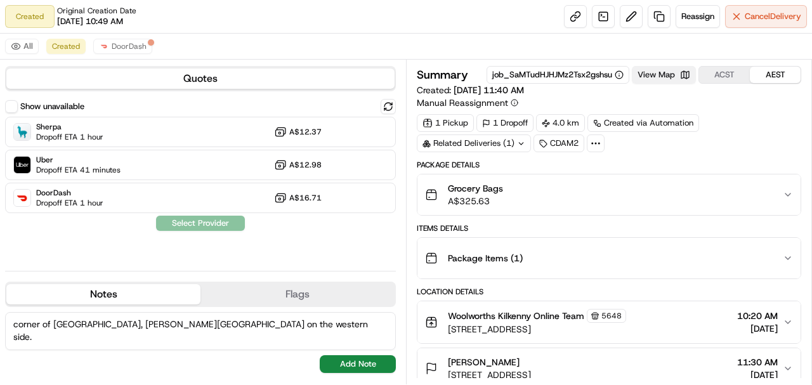
click at [674, 76] on button "View Map" at bounding box center [664, 75] width 64 height 18
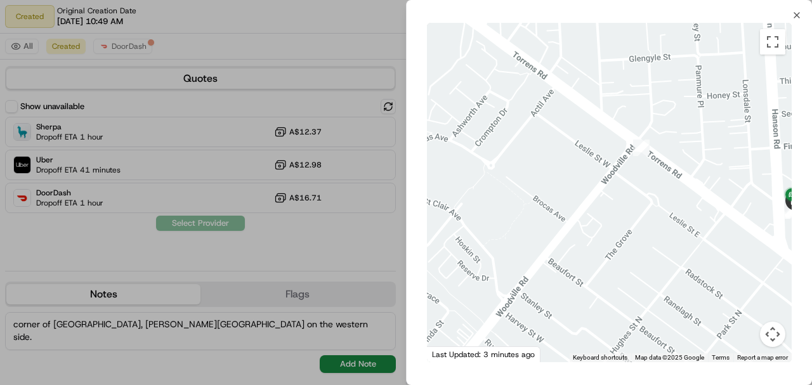
click at [343, 56] on div at bounding box center [406, 192] width 812 height 385
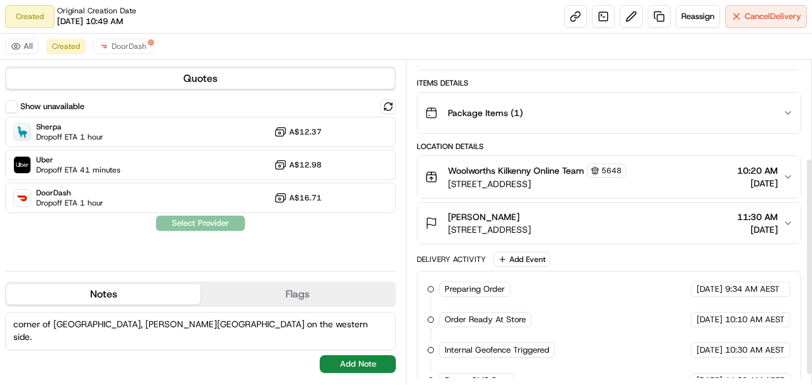
scroll to position [161, 0]
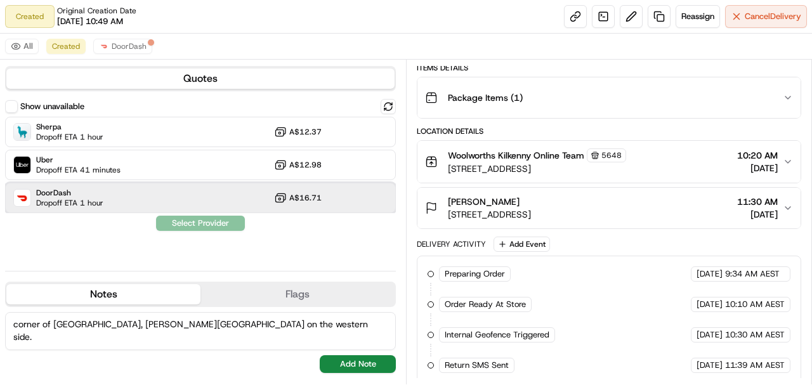
click at [136, 188] on div "DoorDash Dropoff ETA 1 hour A$16.71" at bounding box center [200, 198] width 391 height 30
click at [221, 223] on button "Assign Provider" at bounding box center [200, 223] width 90 height 15
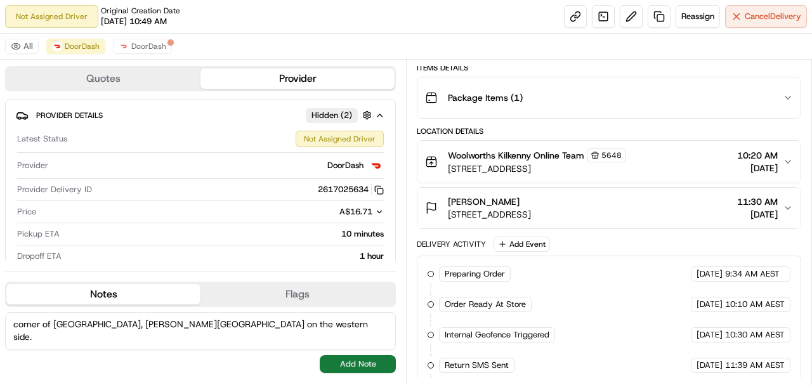
click at [364, 362] on button "Add Note" at bounding box center [358, 364] width 76 height 18
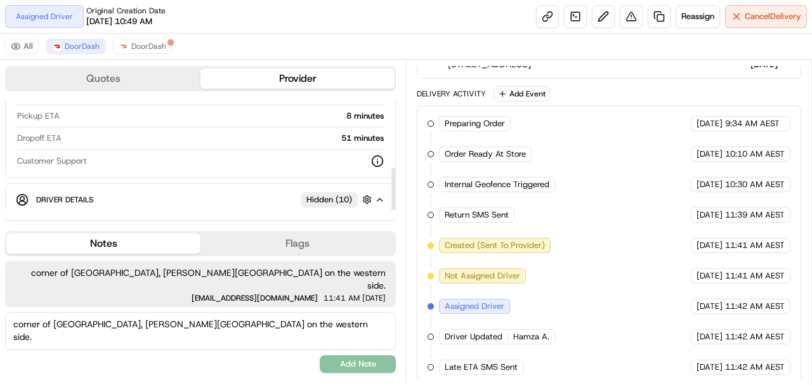
scroll to position [155, 0]
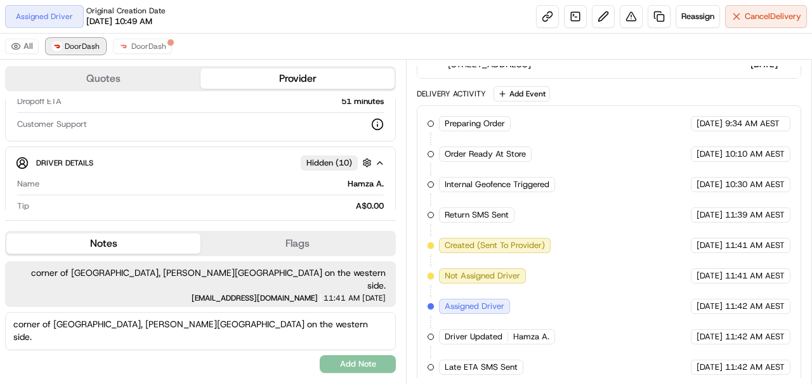
click at [83, 42] on span "DoorDash" at bounding box center [82, 46] width 35 height 10
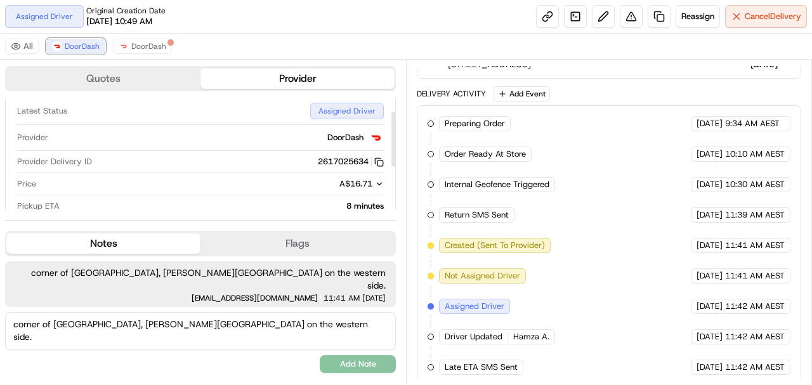
scroll to position [70, 0]
